Goal: Navigation & Orientation: Find specific page/section

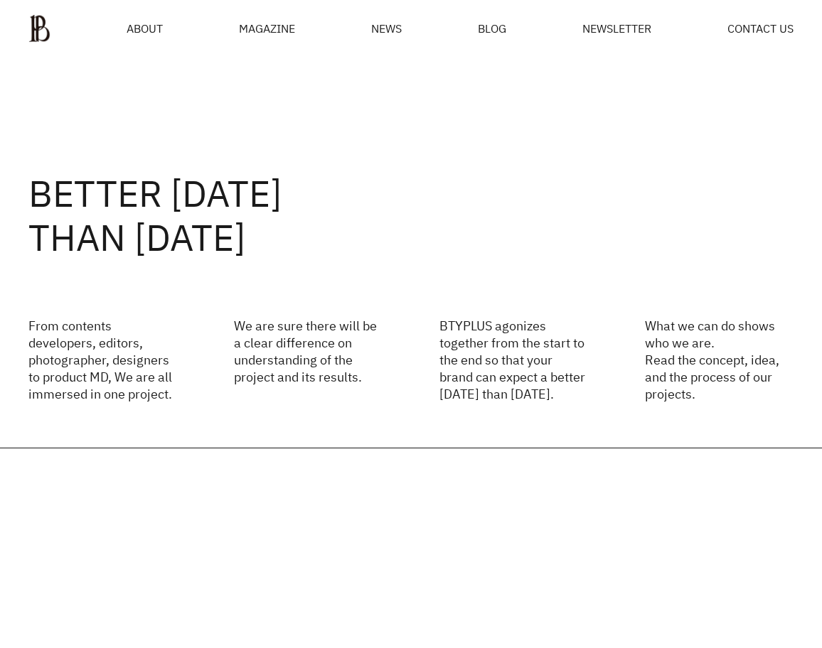
click at [176, 23] on ul "ABOUT MAGAZINE SEE ALL OFF THE REC INSIDE BTYPLUS CURATION NEWS BLOG NEWSLETTER…" at bounding box center [410, 28] width 765 height 28
click at [161, 26] on span "ABOUT" at bounding box center [145, 28] width 36 height 11
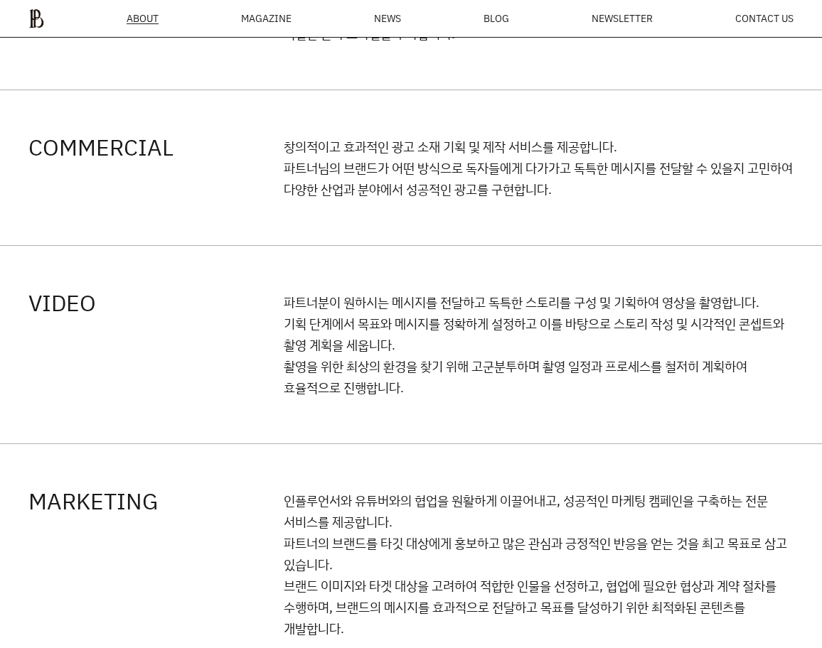
scroll to position [1926, 0]
click at [479, 17] on ul "ABOUT MAGAZINE SEE ALL OFF THE REC INSIDE BTYPLUS CURATION NEWS BLOG NEWSLETTER…" at bounding box center [410, 19] width 765 height 20
click at [486, 16] on span "BLOG" at bounding box center [496, 19] width 26 height 10
